Goal: Find specific page/section: Find specific page/section

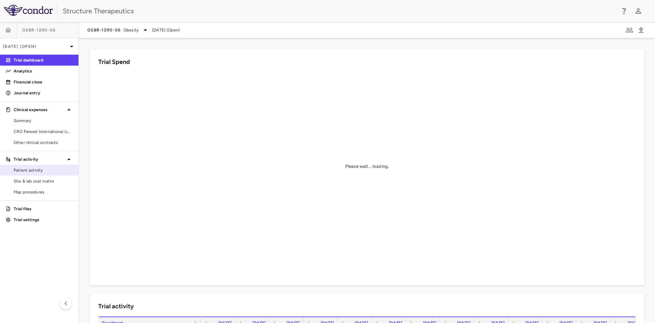
drag, startPoint x: 41, startPoint y: 180, endPoint x: 55, endPoint y: 174, distance: 14.7
click at [41, 180] on span "Site & lab cost matrix" at bounding box center [43, 181] width 59 height 6
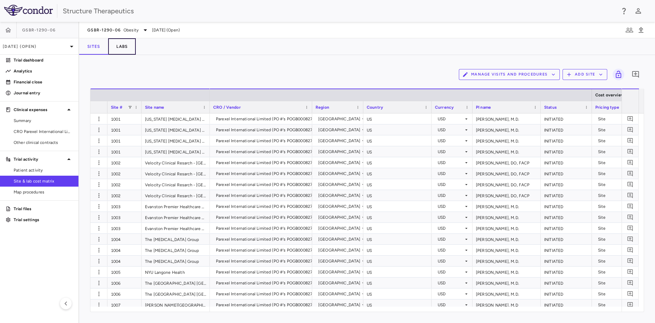
click at [125, 44] on button "Labs" at bounding box center [122, 46] width 28 height 16
